Goal: Task Accomplishment & Management: Use online tool/utility

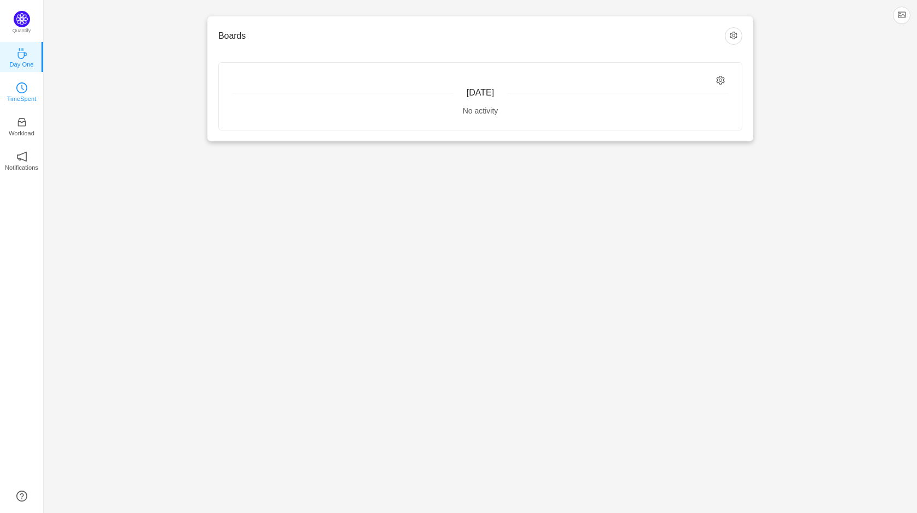
click at [27, 86] on link "TimeSpent" at bounding box center [21, 91] width 11 height 11
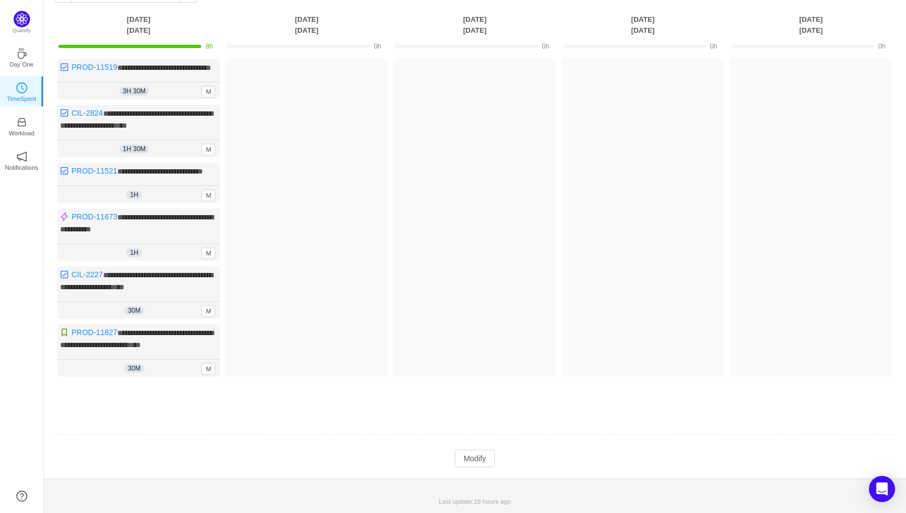
scroll to position [84, 0]
click at [477, 470] on div "**********" at bounding box center [475, 226] width 863 height 504
click at [477, 460] on button "Modify" at bounding box center [475, 458] width 40 height 17
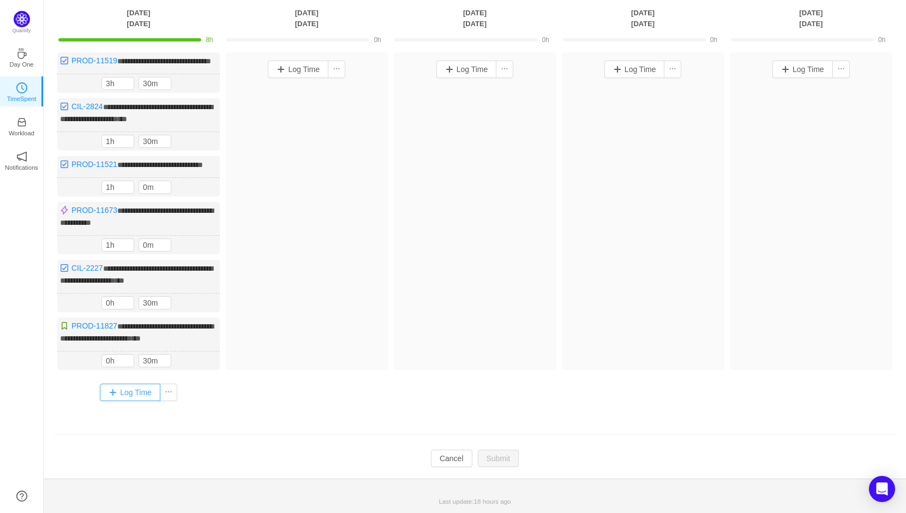
click at [140, 393] on button "Log Time" at bounding box center [130, 392] width 61 height 17
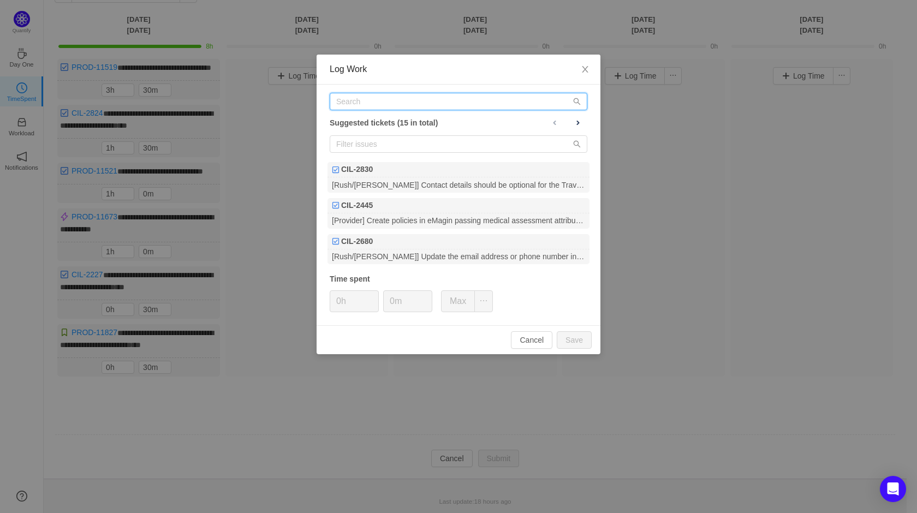
click at [405, 101] on input "text" at bounding box center [459, 101] width 258 height 17
paste input "[URL][DOMAIN_NAME]"
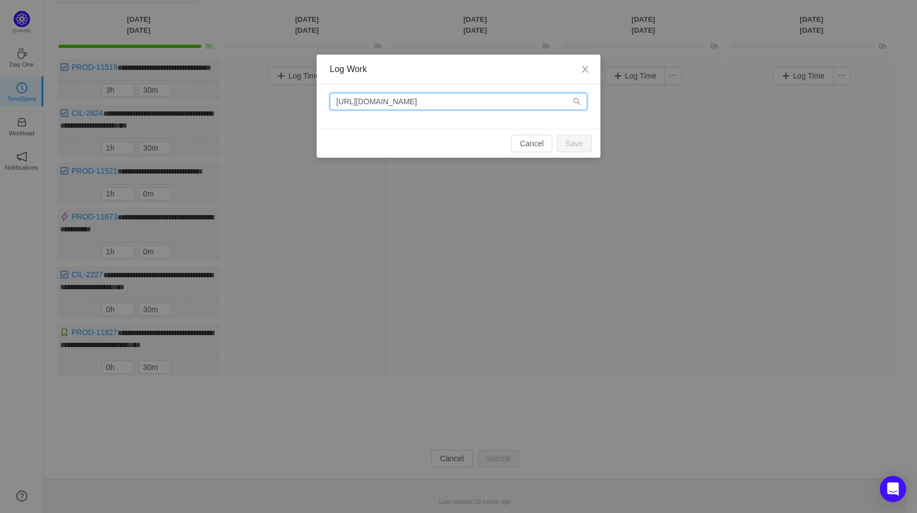
drag, startPoint x: 465, startPoint y: 102, endPoint x: 266, endPoint y: 91, distance: 199.5
click at [266, 91] on div "Log Work [URL][DOMAIN_NAME] Cancel Save" at bounding box center [458, 256] width 917 height 513
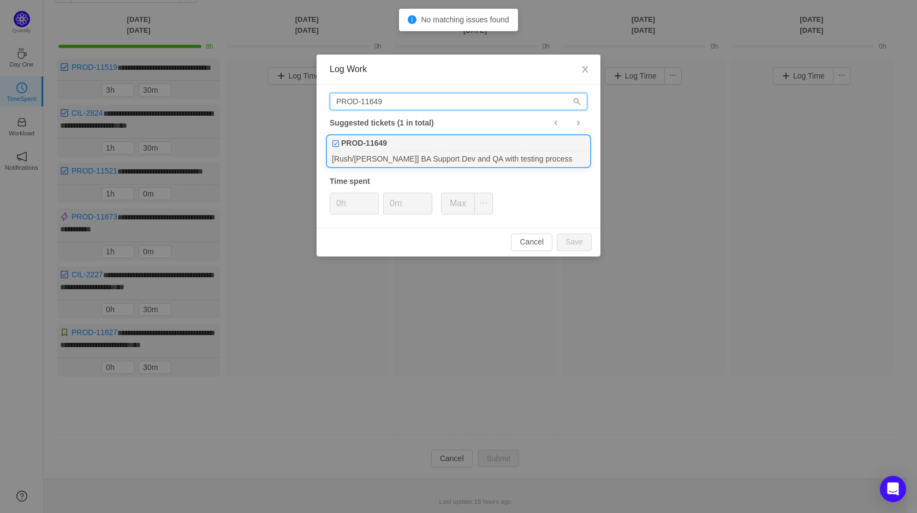
type input "PROD-11649"
click at [388, 148] on div "PROD-11649" at bounding box center [458, 143] width 262 height 15
click at [373, 196] on span "Increase Value" at bounding box center [372, 199] width 11 height 13
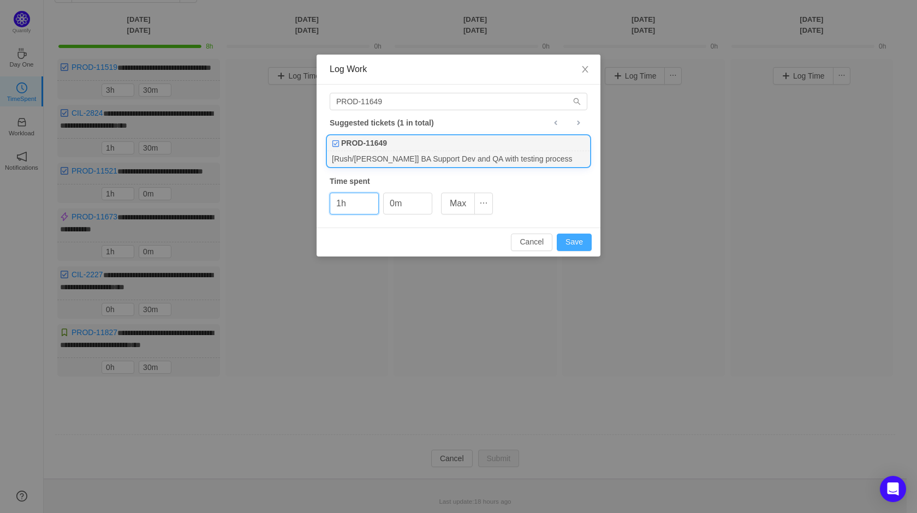
click at [580, 242] on button "Save" at bounding box center [574, 242] width 35 height 17
type input "0h"
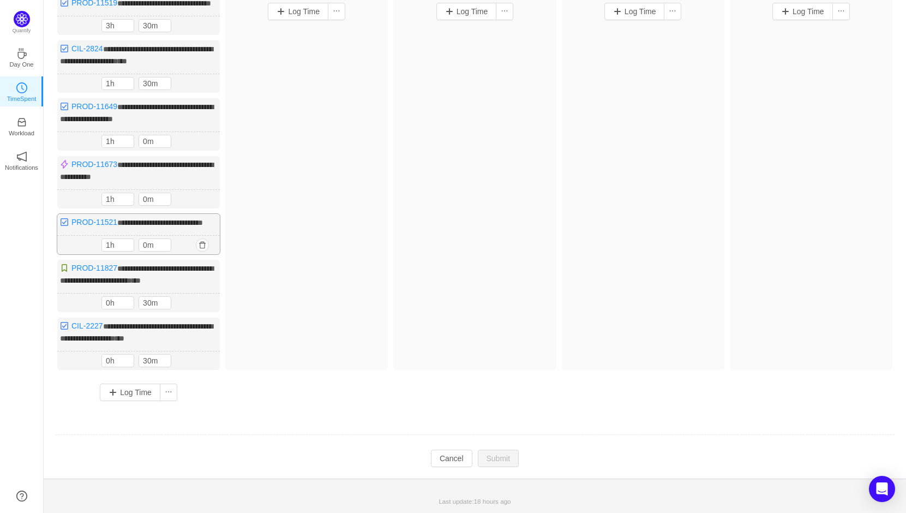
scroll to position [79, 0]
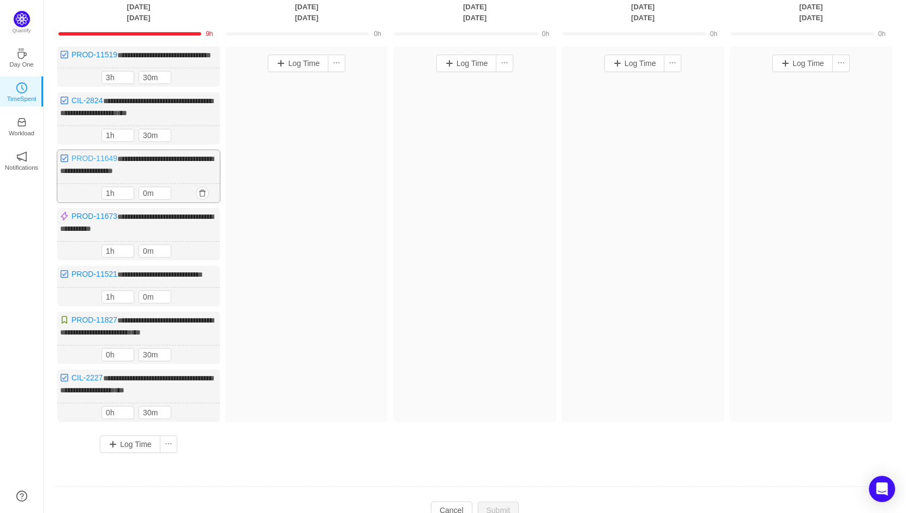
click at [83, 163] on link "PROD-11649" at bounding box center [94, 158] width 46 height 9
